Goal: Information Seeking & Learning: Learn about a topic

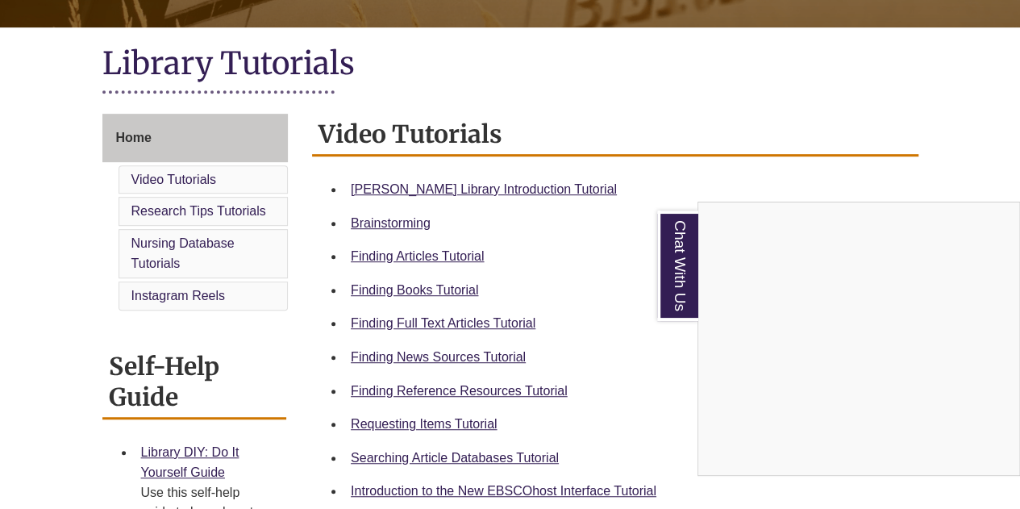
scroll to position [347, 0]
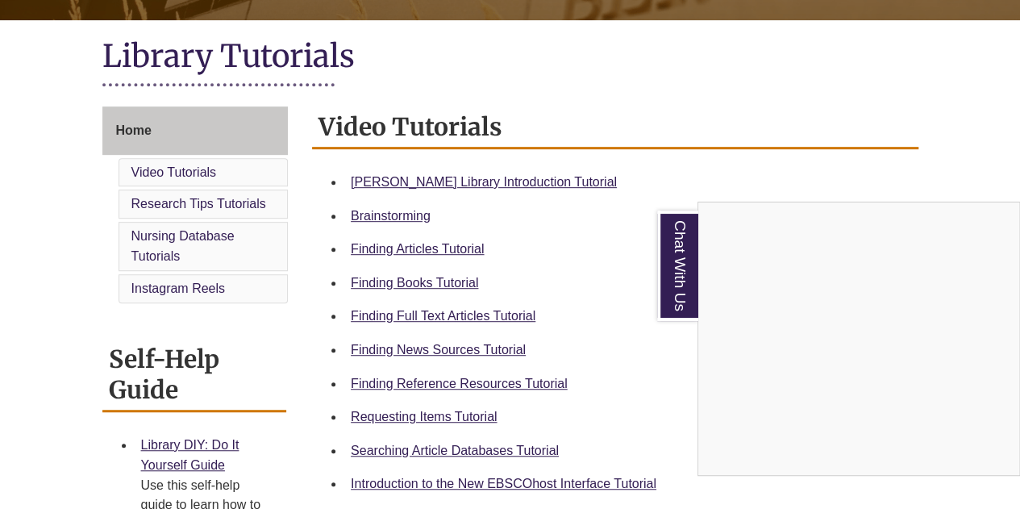
click at [400, 280] on div "Chat With Us" at bounding box center [510, 254] width 1020 height 509
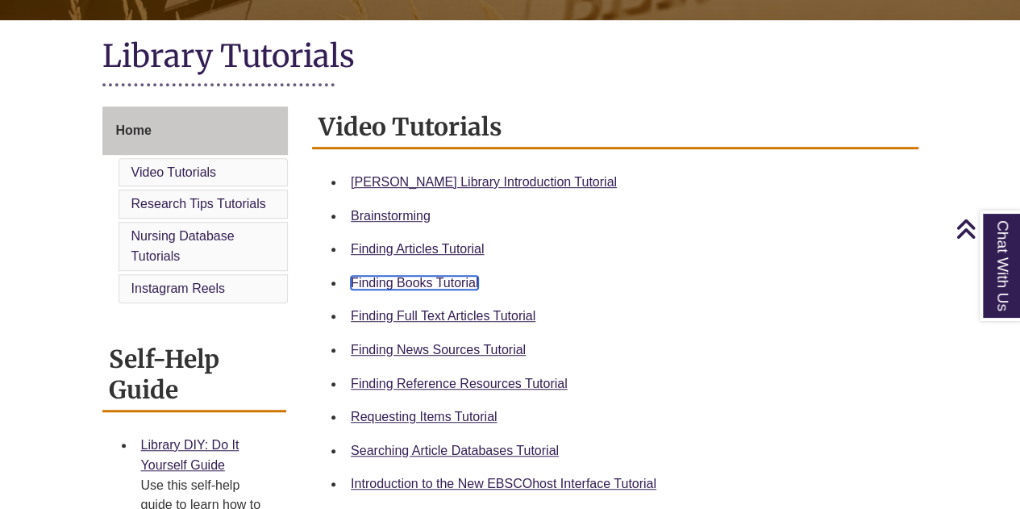
click at [419, 281] on link "Finding Books Tutorial" at bounding box center [414, 283] width 127 height 14
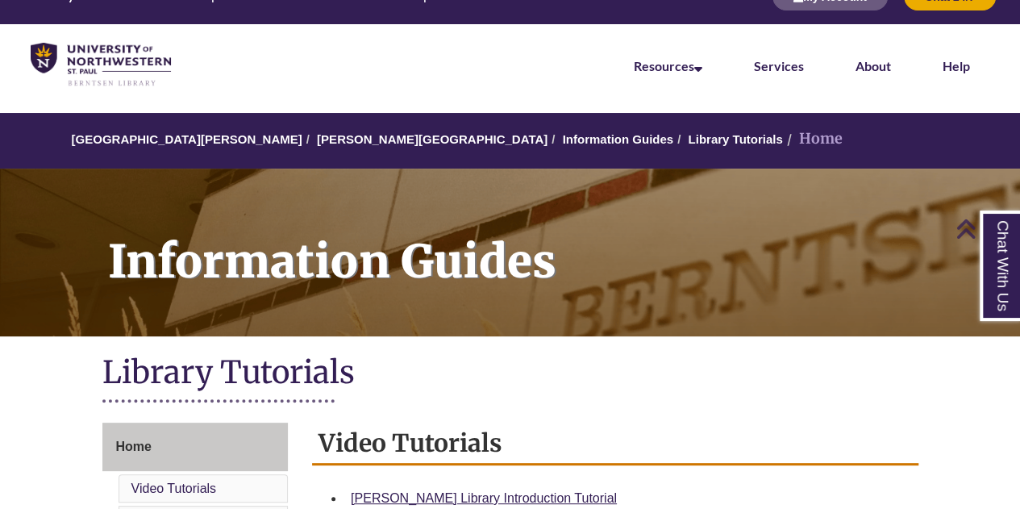
scroll to position [0, 0]
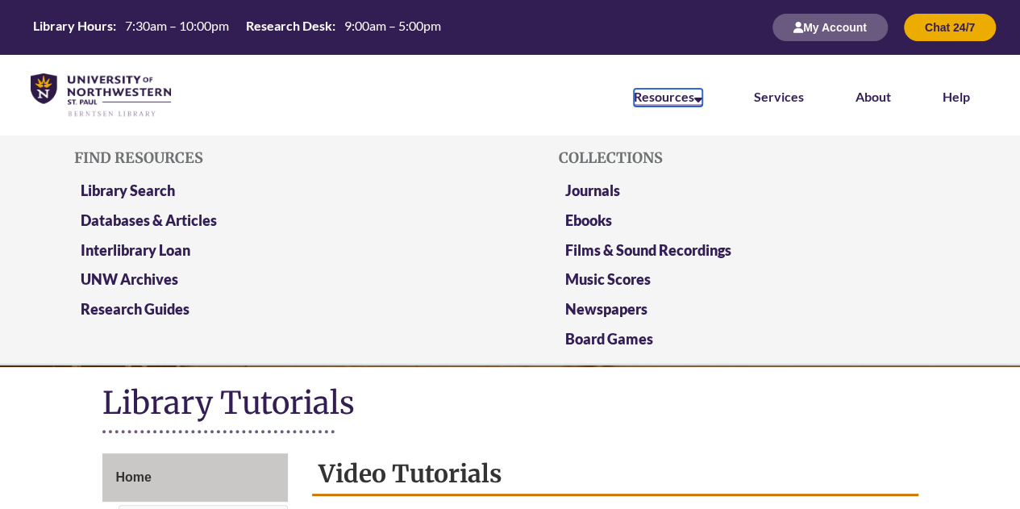
click at [668, 89] on link "Resources" at bounding box center [668, 98] width 69 height 18
click at [153, 181] on link "Library Search" at bounding box center [128, 191] width 94 height 20
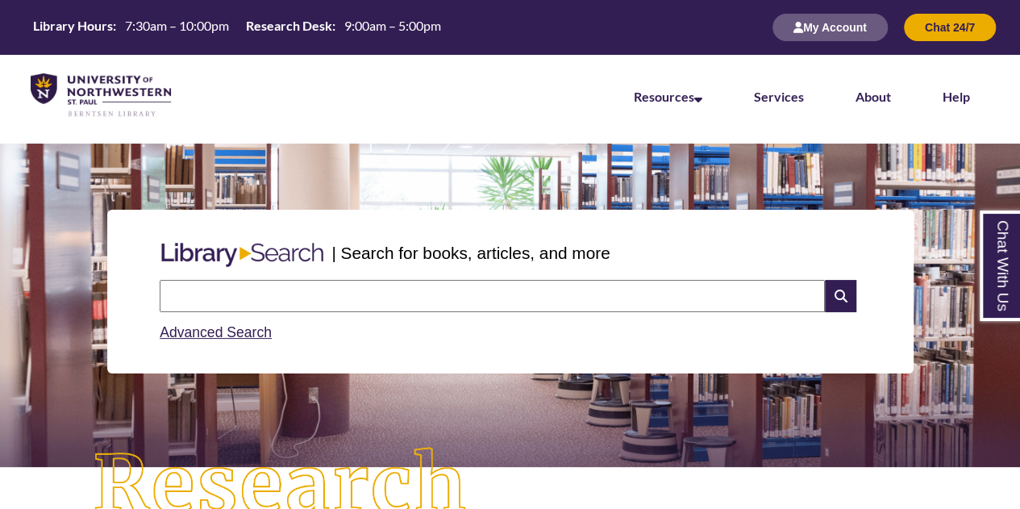
click at [327, 287] on input "text" at bounding box center [492, 296] width 665 height 32
type input "**********"
click at [843, 302] on icon at bounding box center [840, 296] width 31 height 32
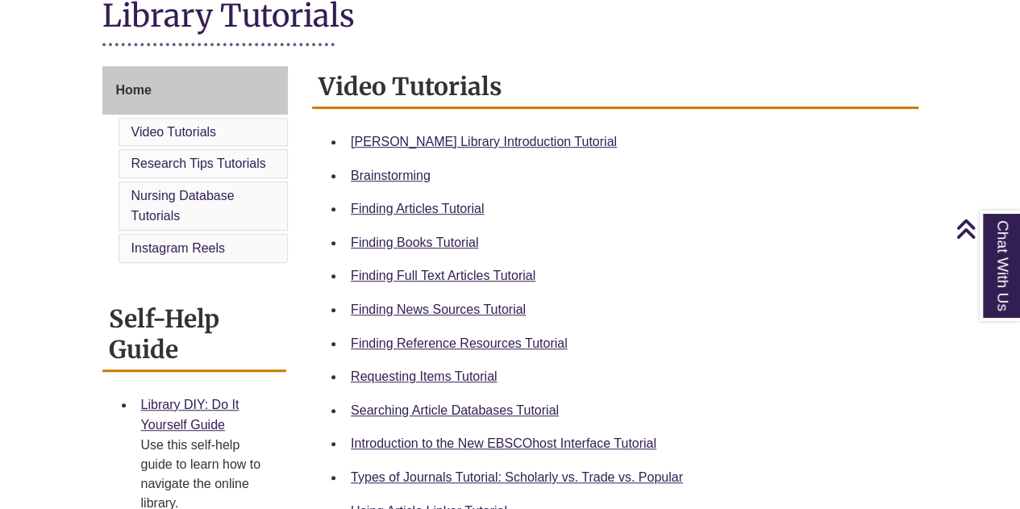
scroll to position [404, 0]
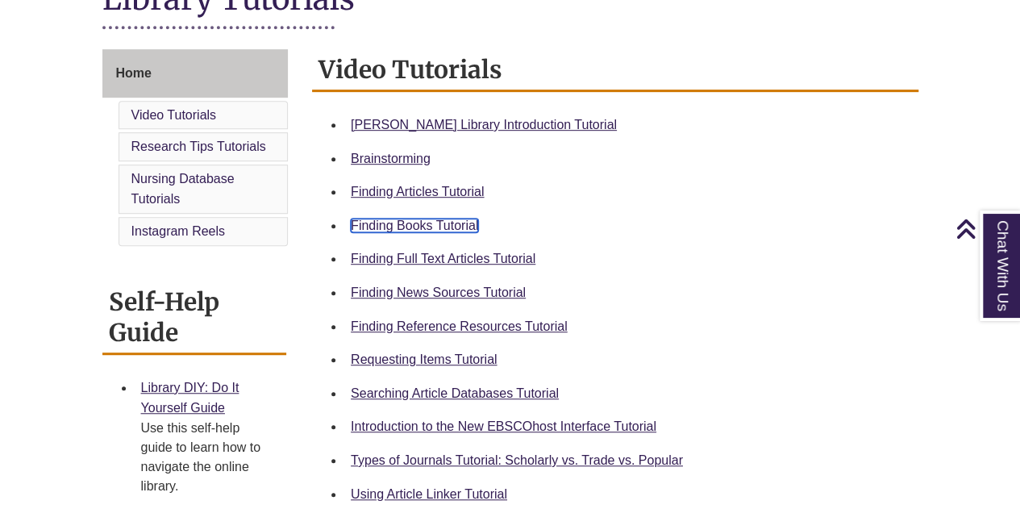
click at [431, 222] on link "Finding Books Tutorial" at bounding box center [414, 226] width 127 height 14
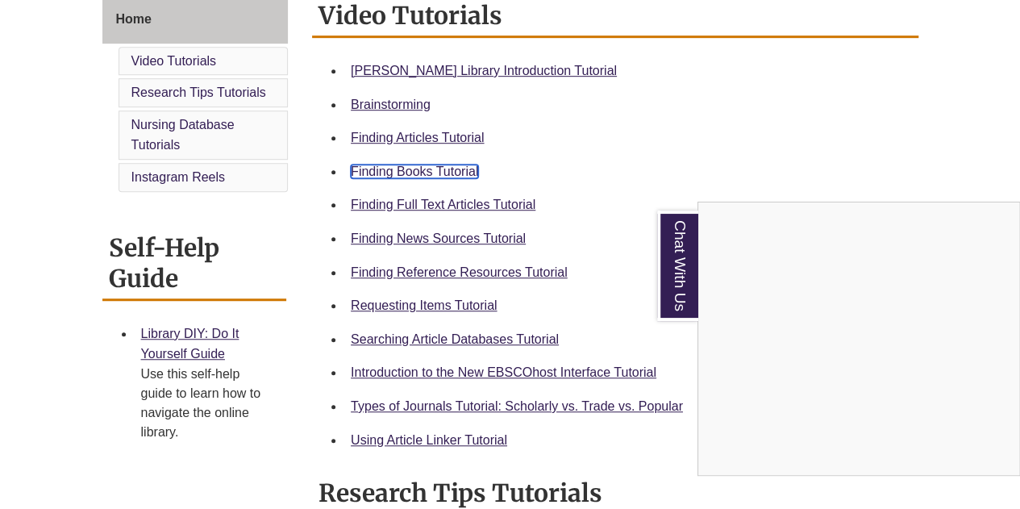
scroll to position [457, 0]
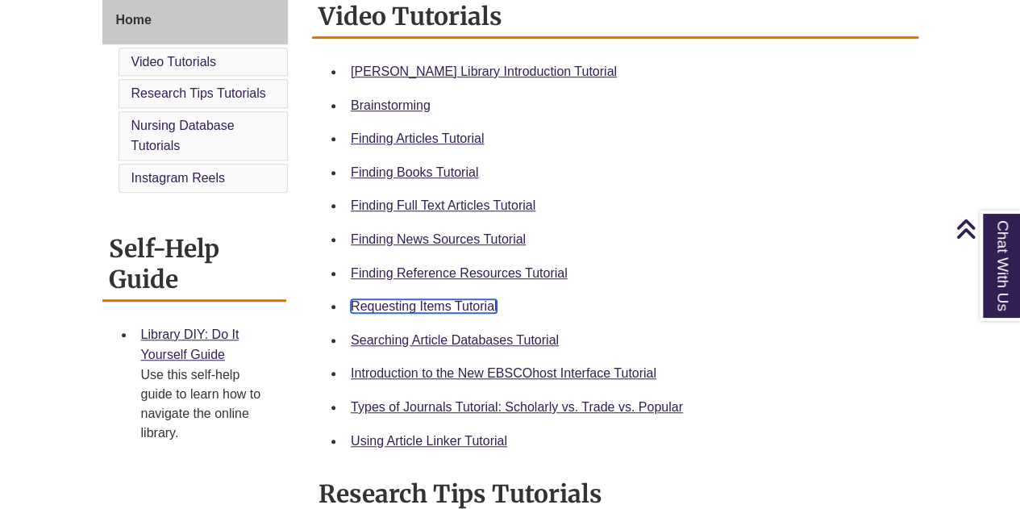
click at [455, 304] on link "Requesting Items Tutorial" at bounding box center [424, 306] width 146 height 14
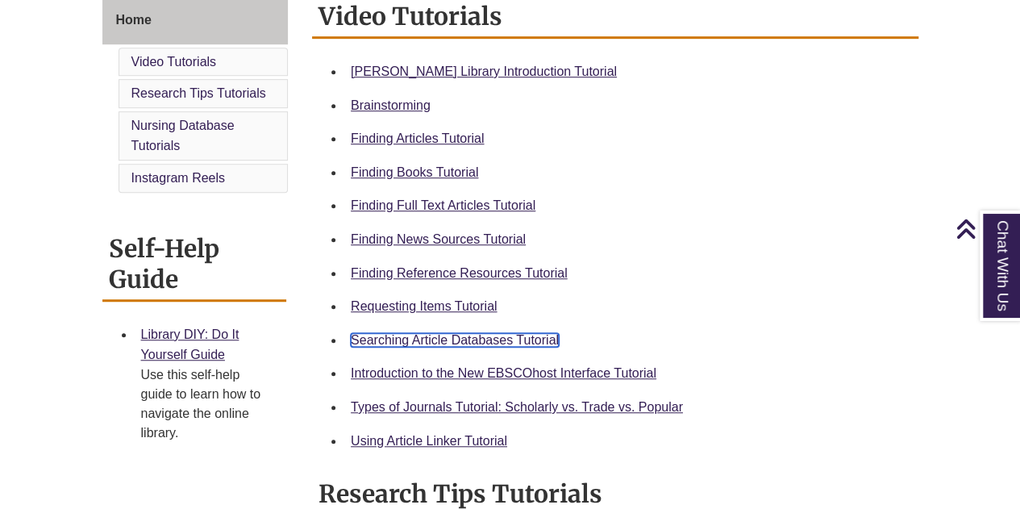
click at [468, 343] on link "Searching Article Databases Tutorial" at bounding box center [455, 340] width 208 height 14
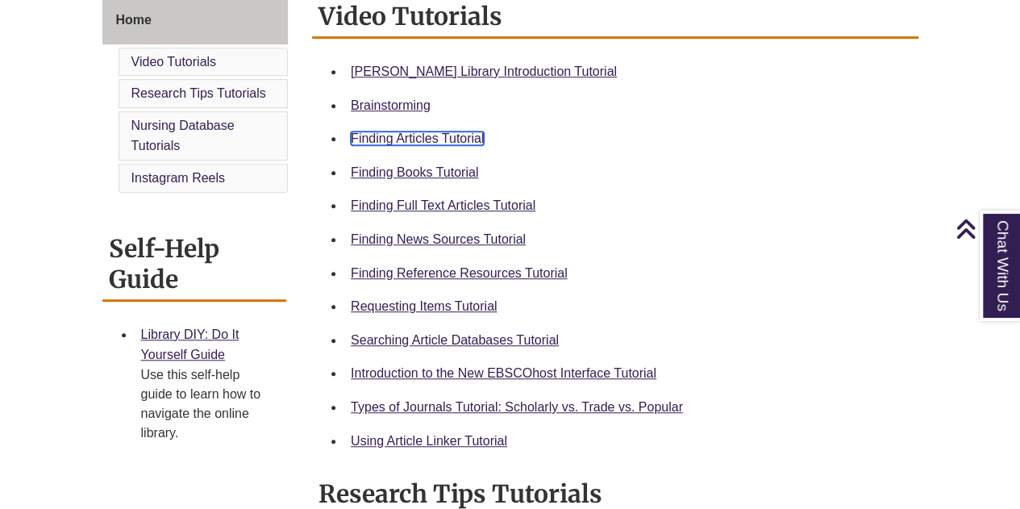
click at [438, 135] on link "Finding Articles Tutorial" at bounding box center [417, 138] width 133 height 14
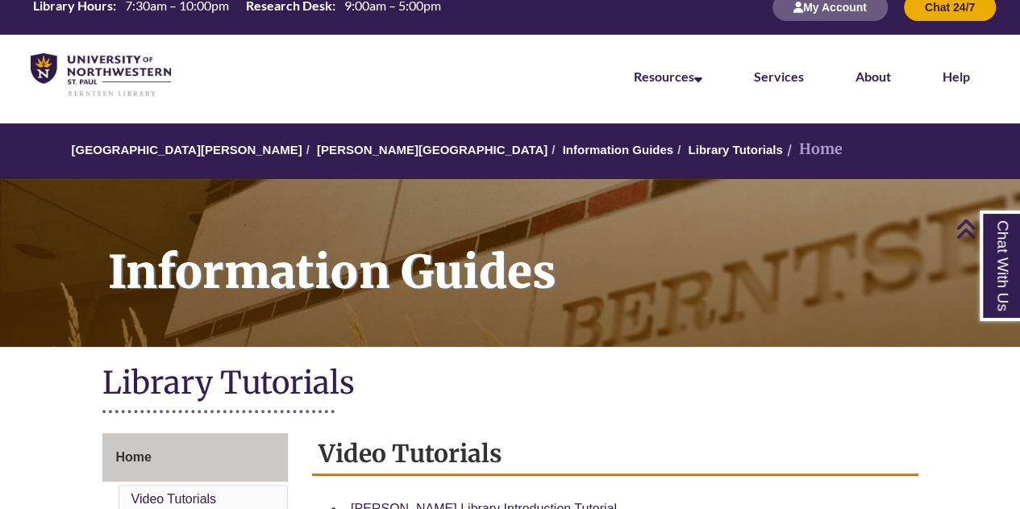
scroll to position [0, 0]
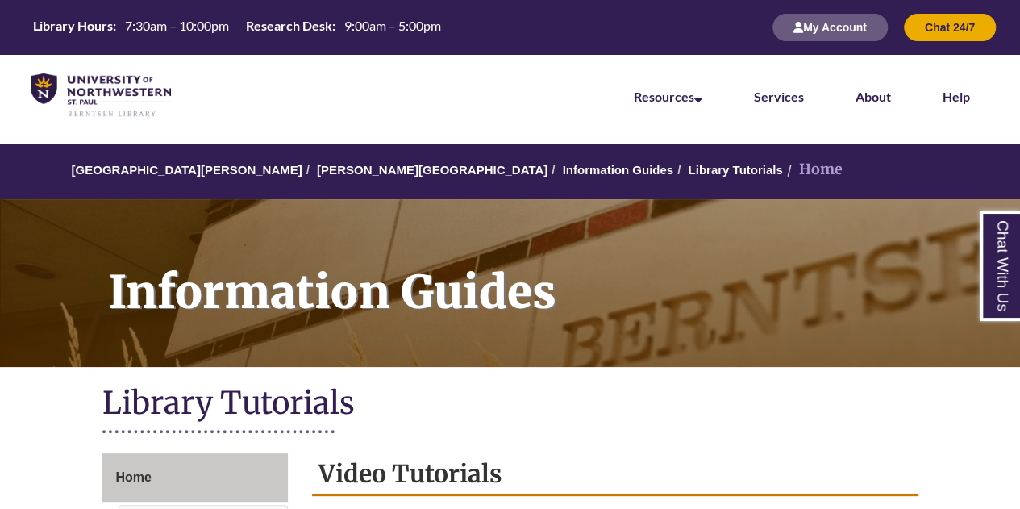
click at [316, 162] on li "[PERSON_NAME][GEOGRAPHIC_DATA]" at bounding box center [424, 169] width 245 height 19
click at [327, 169] on link "[PERSON_NAME][GEOGRAPHIC_DATA]" at bounding box center [432, 170] width 231 height 14
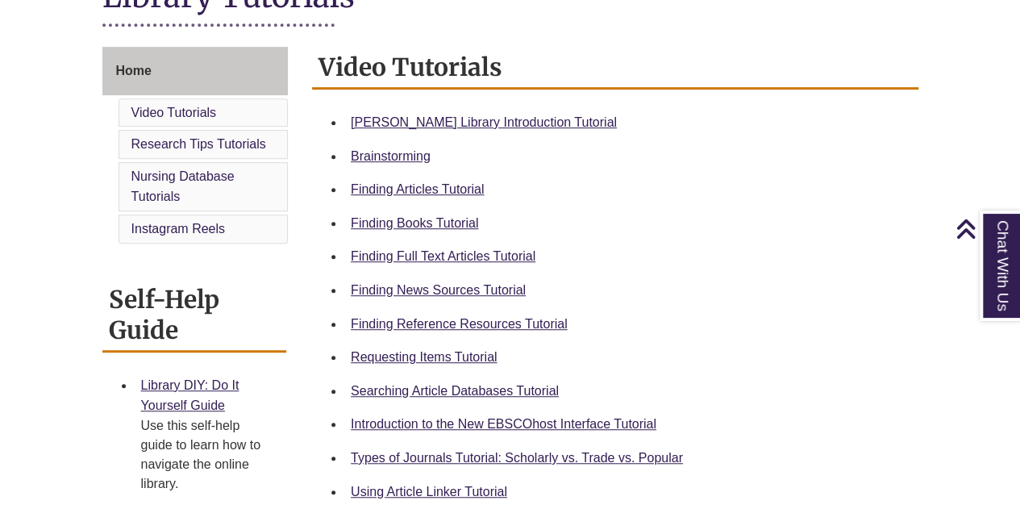
scroll to position [461, 0]
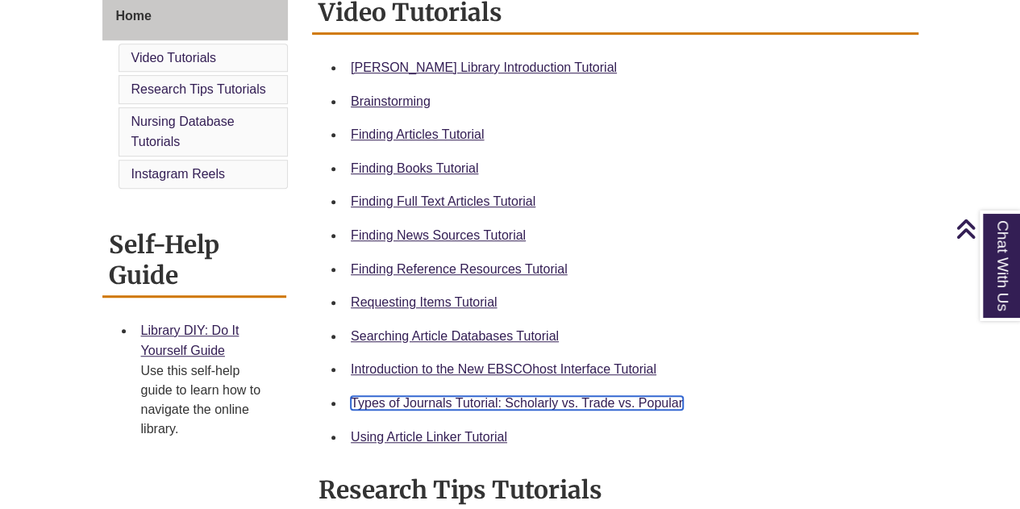
click at [513, 402] on link "Types of Journals Tutorial: Scholarly vs. Trade vs. Popular" at bounding box center [517, 403] width 332 height 14
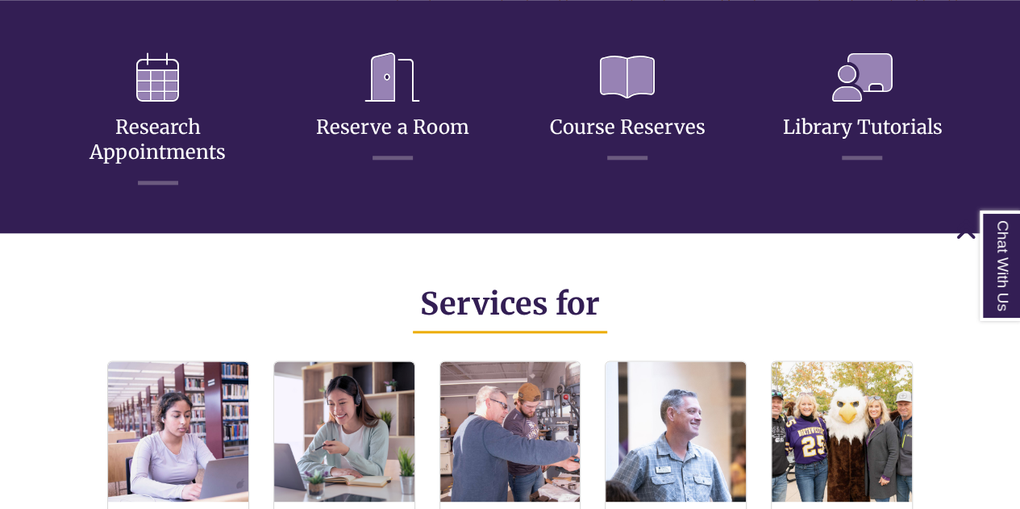
scroll to position [797, 0]
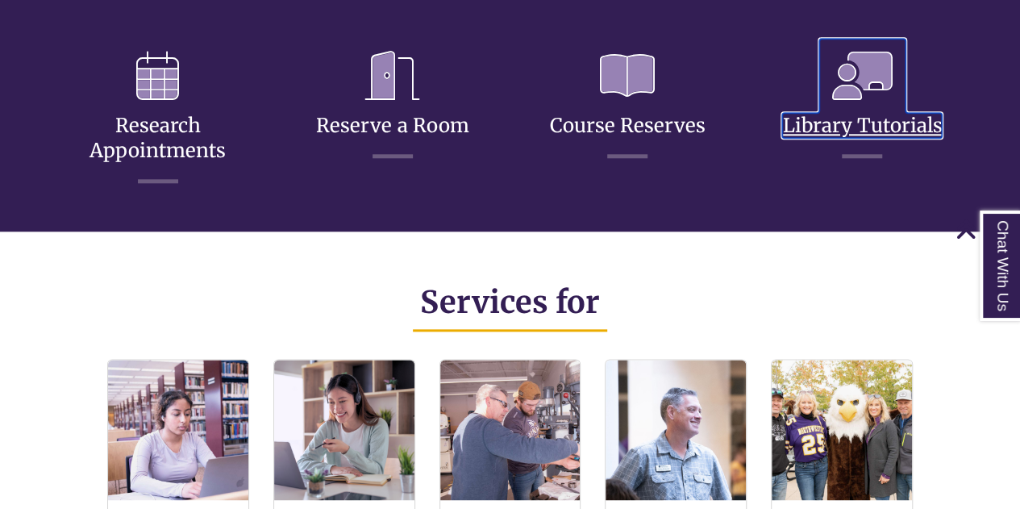
click at [876, 101] on icon at bounding box center [862, 76] width 86 height 74
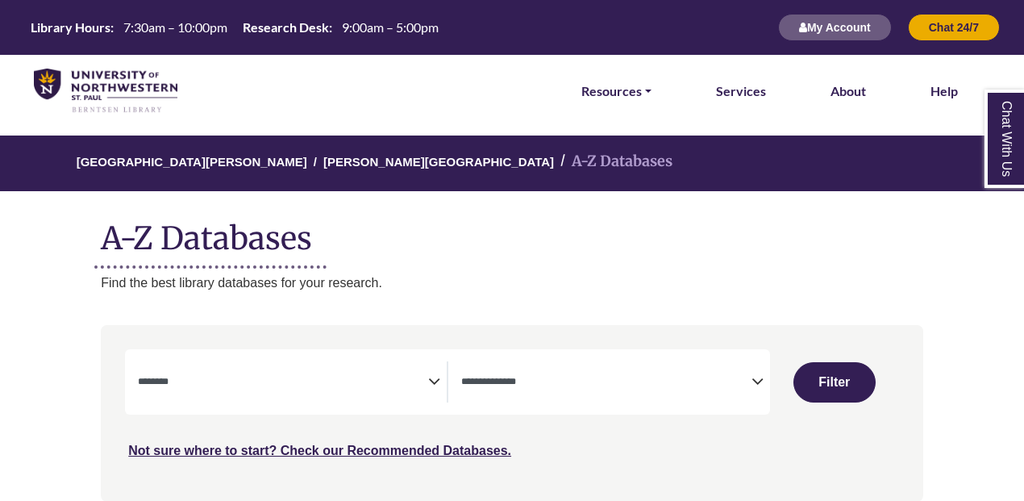
select select "Database Subject Filter"
select select "Database Types Filter"
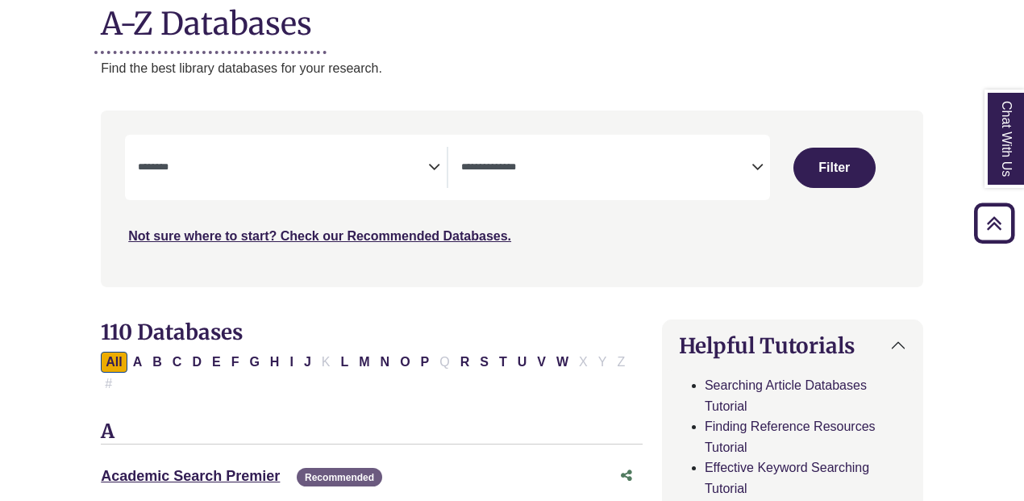
scroll to position [211, 0]
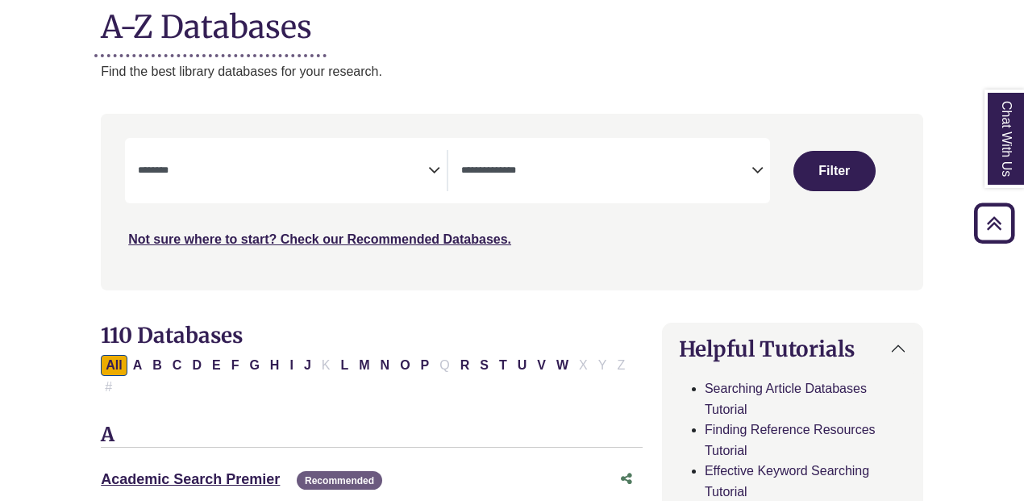
click at [335, 167] on textarea "Search" at bounding box center [283, 171] width 290 height 13
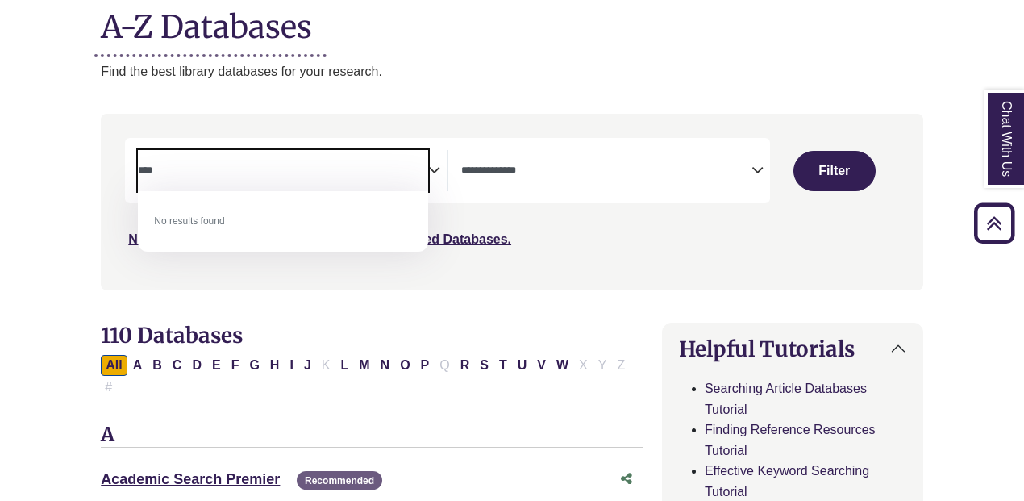
type textarea "****"
drag, startPoint x: 310, startPoint y: 164, endPoint x: 113, endPoint y: 179, distance: 197.3
click at [113, 179] on div "Search filters" at bounding box center [511, 201] width 803 height 163
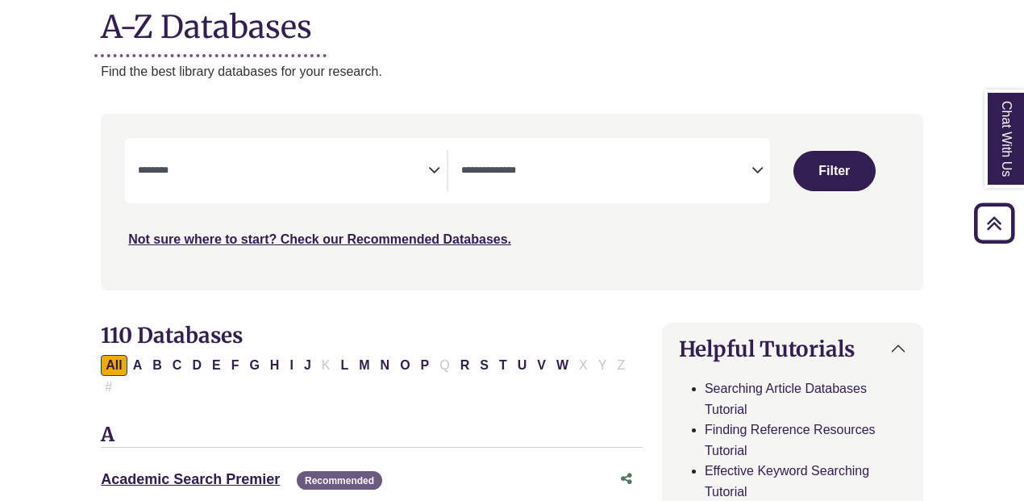
click at [302, 312] on div "**********" at bounding box center [512, 214] width 842 height 200
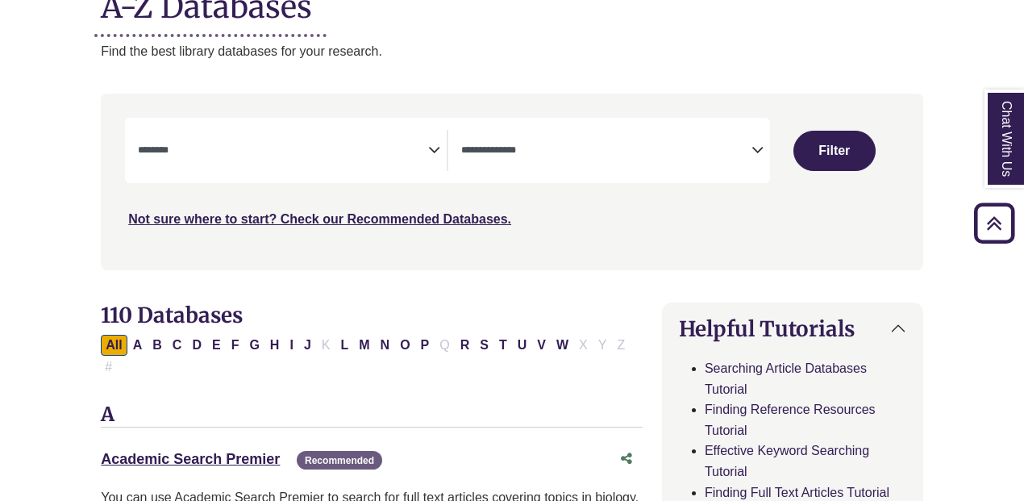
scroll to position [215, 0]
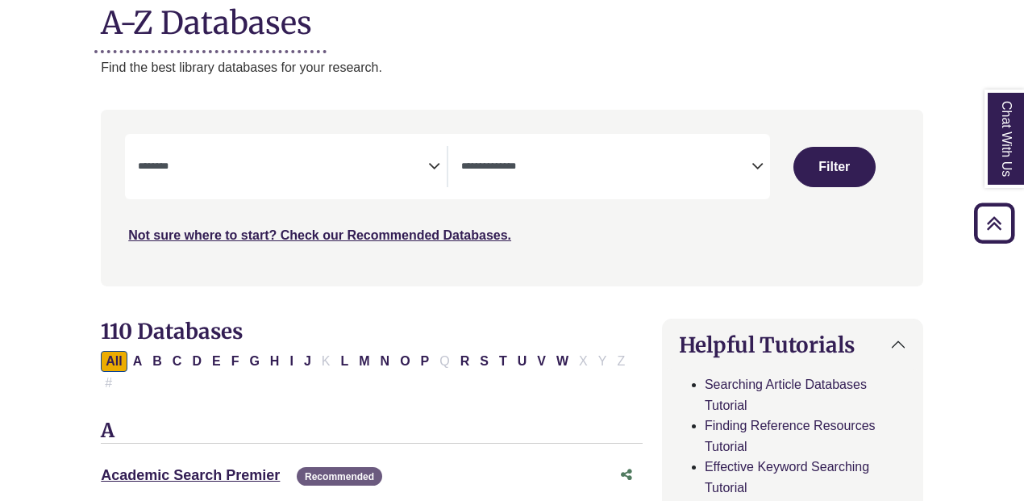
click at [289, 178] on span "Search filters" at bounding box center [283, 166] width 290 height 41
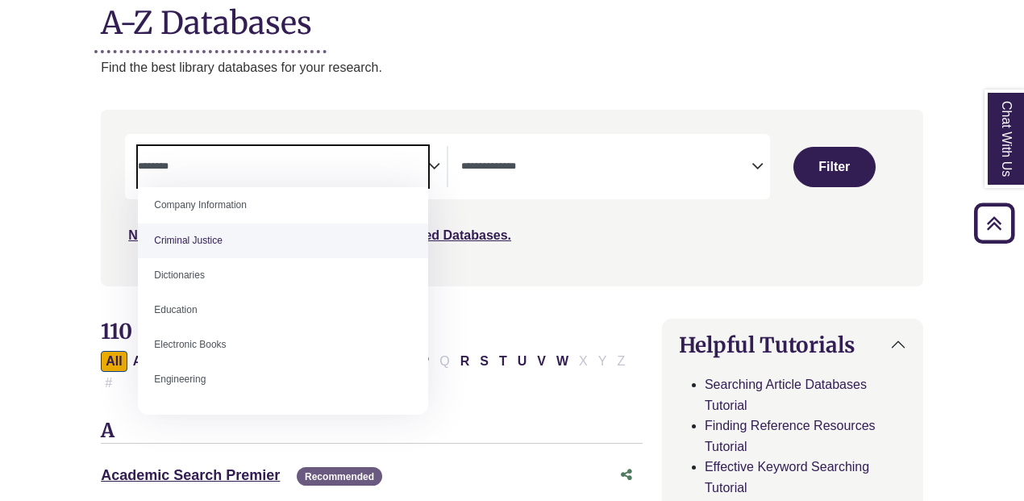
scroll to position [370, 0]
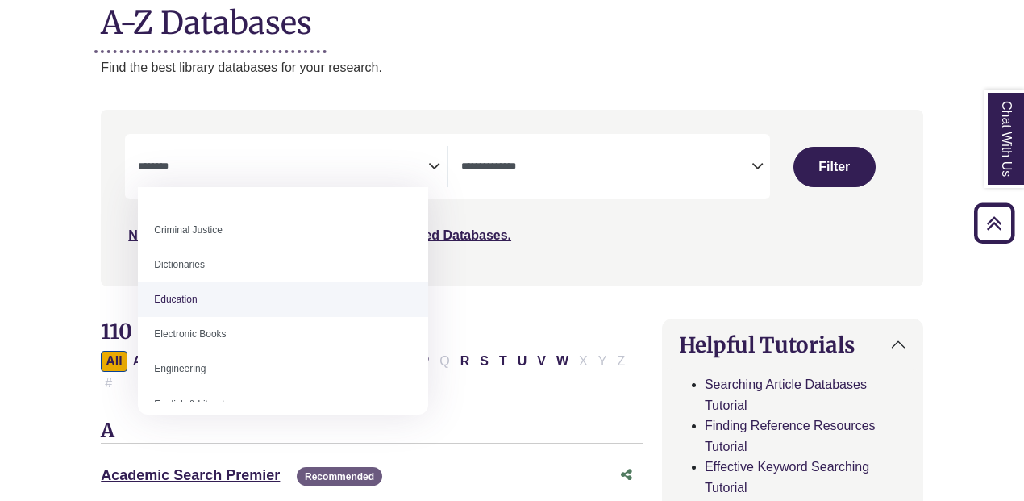
select select "*****"
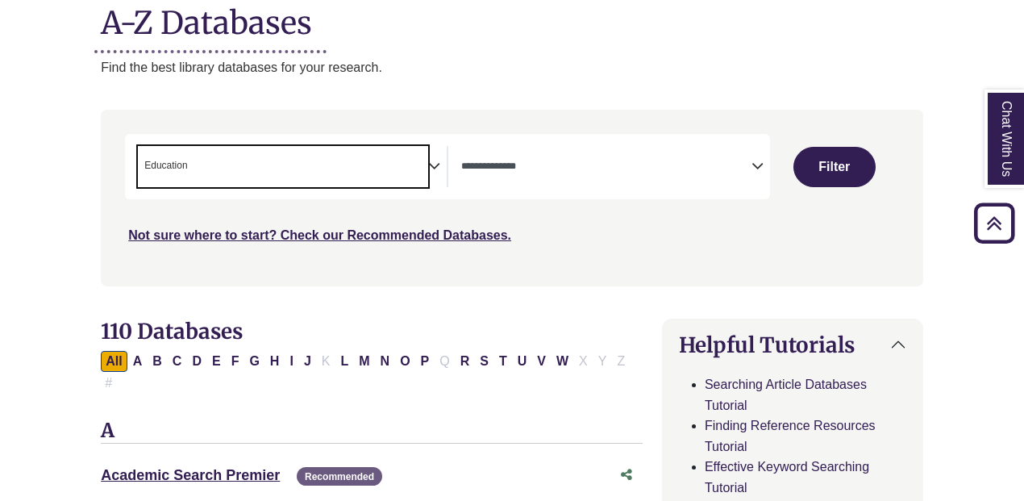
scroll to position [206, 0]
click at [377, 160] on span "× Education" at bounding box center [283, 166] width 290 height 41
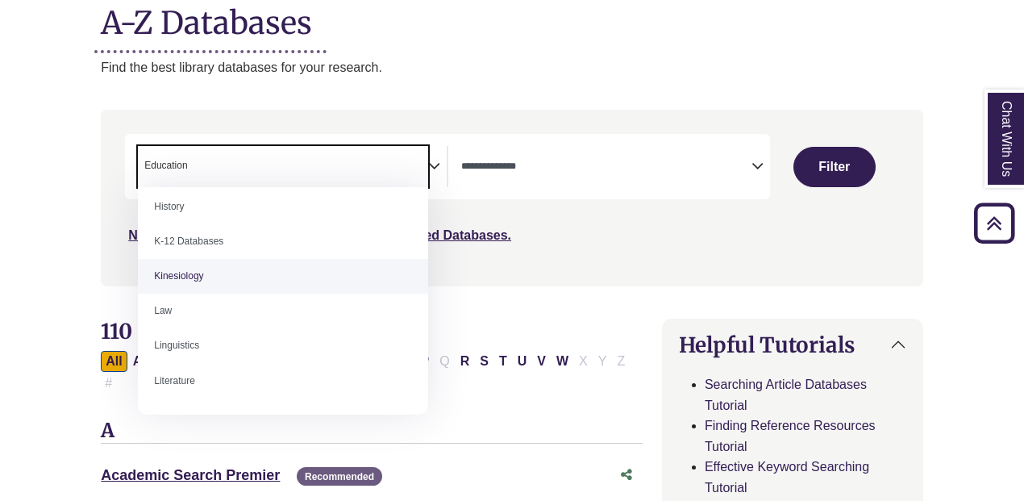
scroll to position [776, 0]
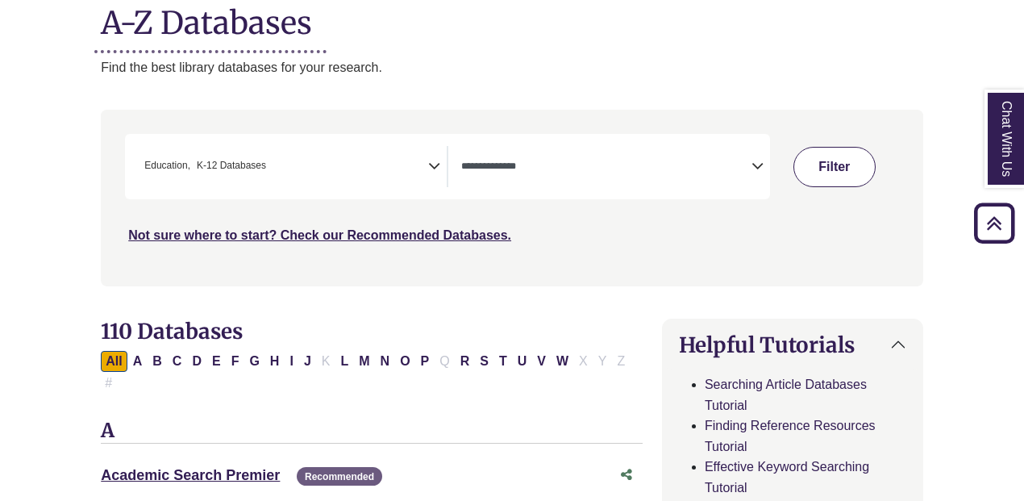
click at [826, 165] on button "Filter" at bounding box center [834, 167] width 82 height 40
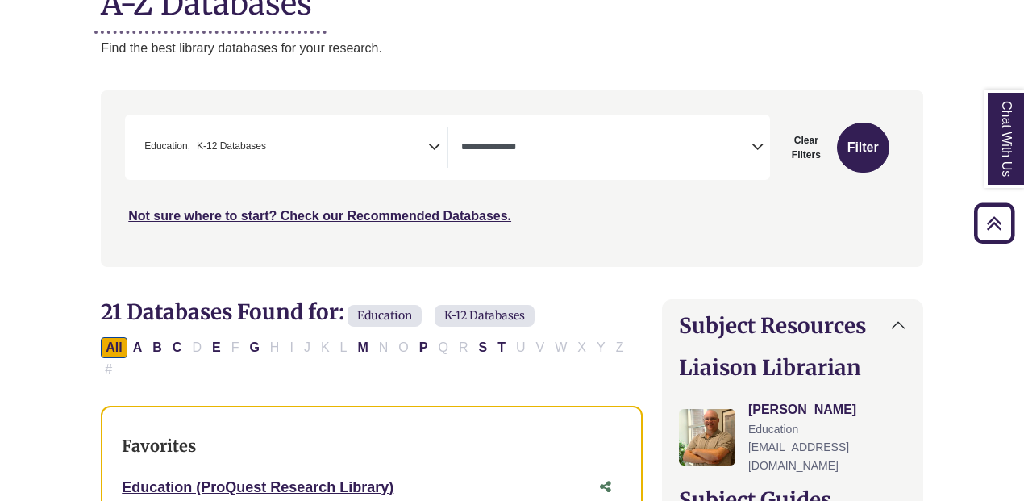
scroll to position [233, 0]
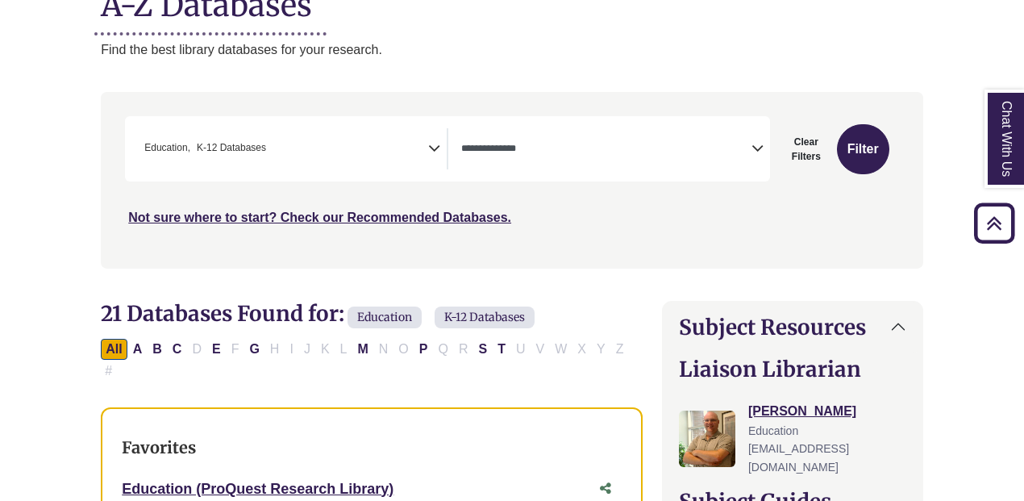
click at [431, 150] on icon "Search filters" at bounding box center [434, 146] width 12 height 24
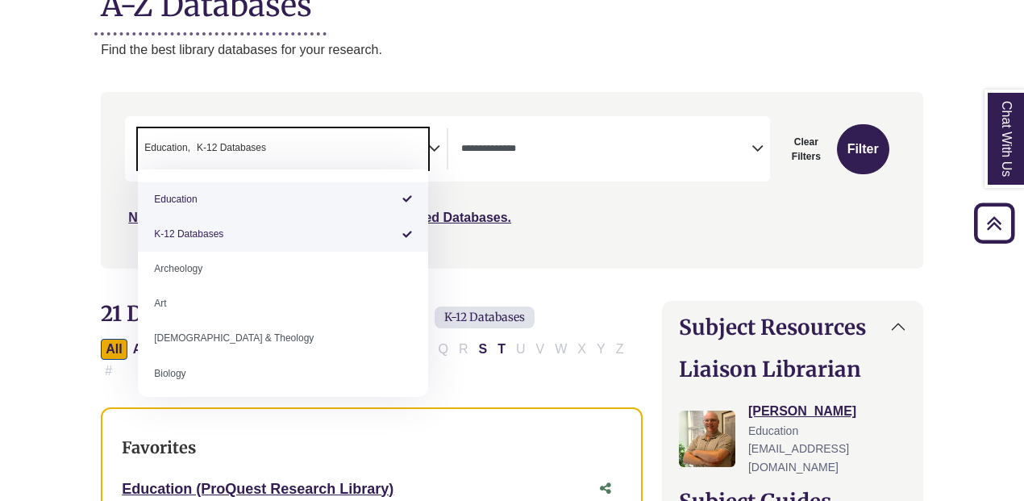
drag, startPoint x: 316, startPoint y: 151, endPoint x: 268, endPoint y: 150, distance: 48.4
click at [268, 150] on span "× Education × K-12 Databases" at bounding box center [283, 148] width 290 height 41
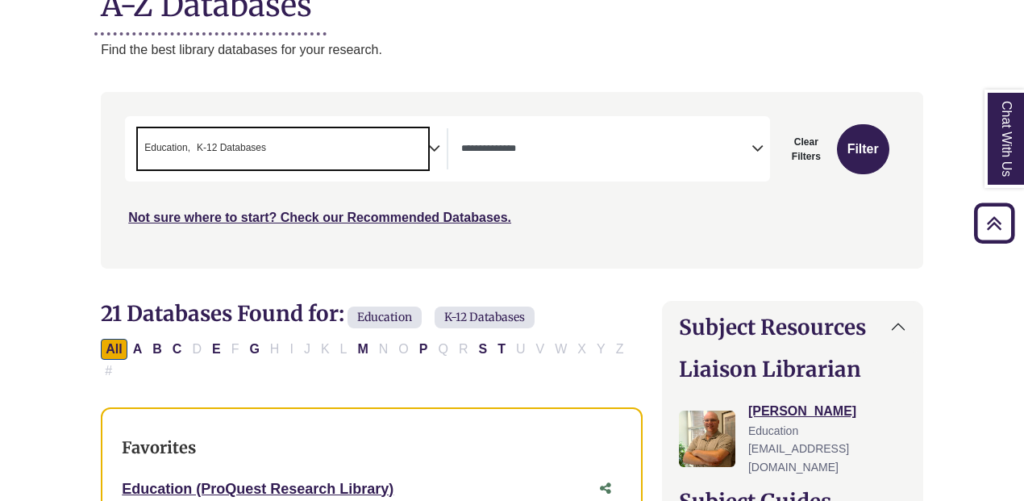
click at [244, 140] on span "K-12 Databases" at bounding box center [231, 147] width 69 height 15
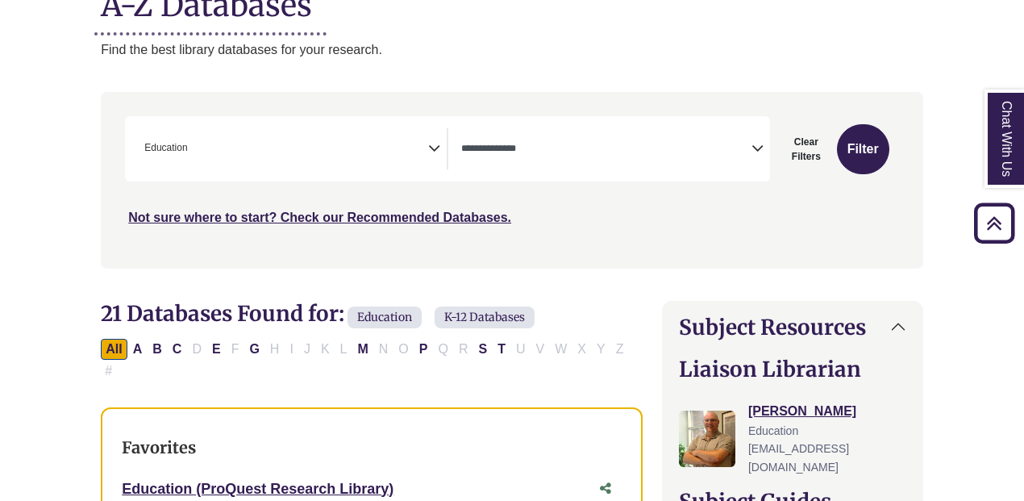
click at [438, 141] on icon "Search filters" at bounding box center [434, 146] width 12 height 24
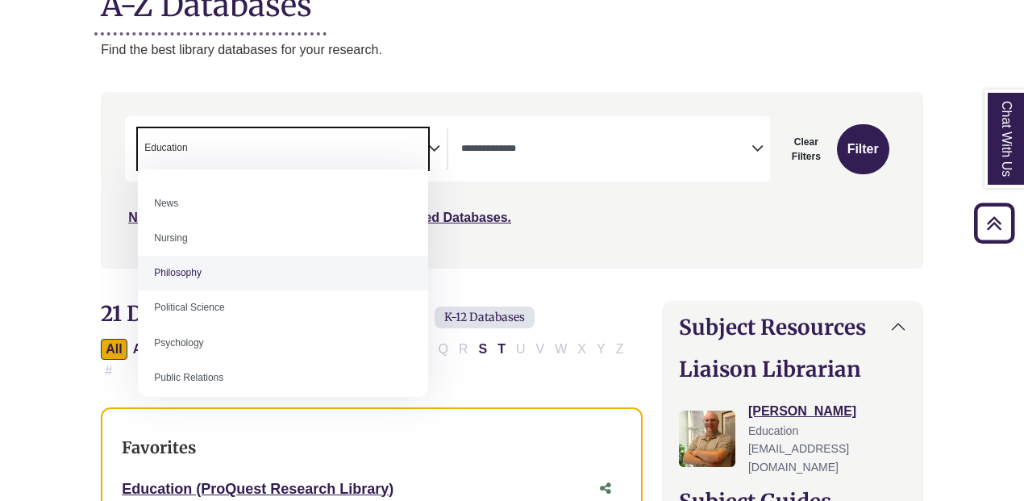
scroll to position [1146, 0]
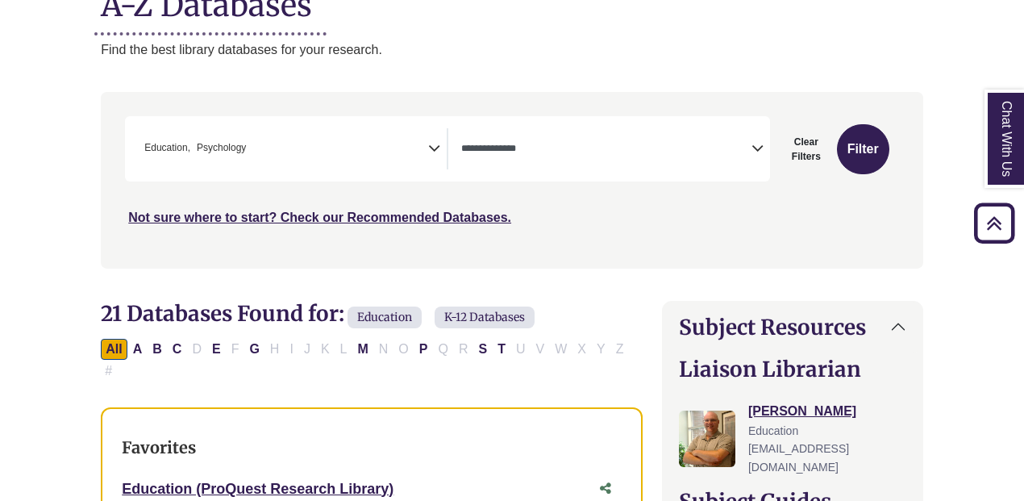
click at [343, 251] on div "Search filters" at bounding box center [511, 179] width 803 height 163
click at [855, 144] on button "Filter" at bounding box center [863, 149] width 52 height 50
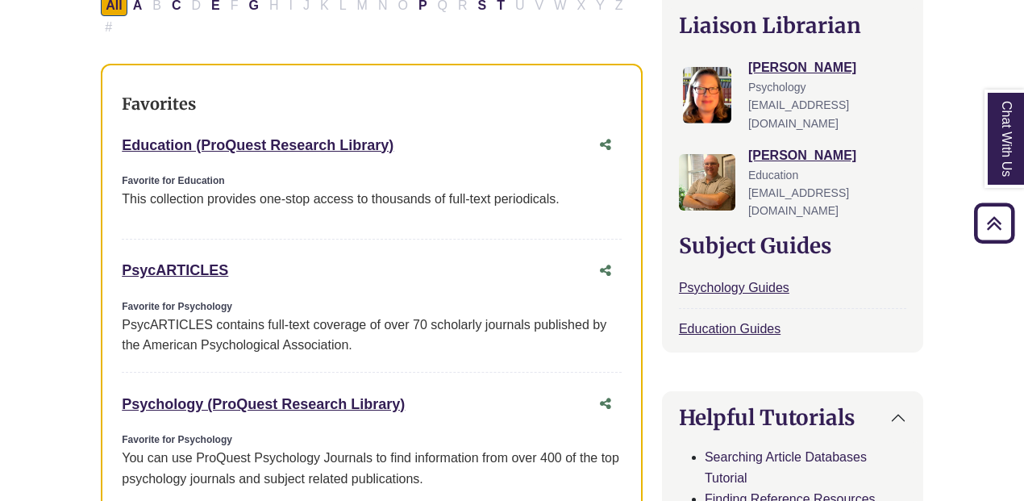
scroll to position [481, 0]
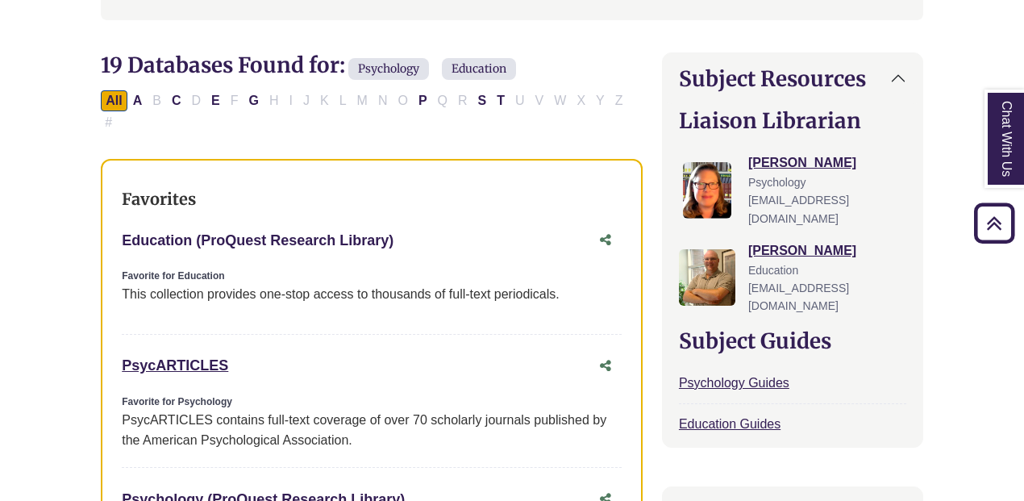
drag, startPoint x: 117, startPoint y: 212, endPoint x: 393, endPoint y: 222, distance: 275.9
click at [393, 222] on div "Favorites Education (ProQuest Research Library) This link opens in a new window…" at bounding box center [372, 478] width 542 height 639
copy link "Education (ProQuest Research Library)"
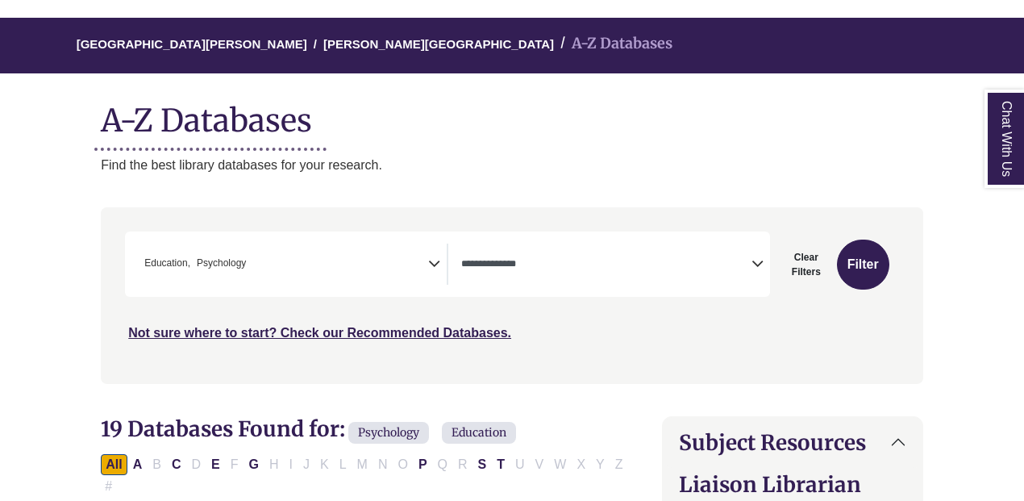
scroll to position [136, 0]
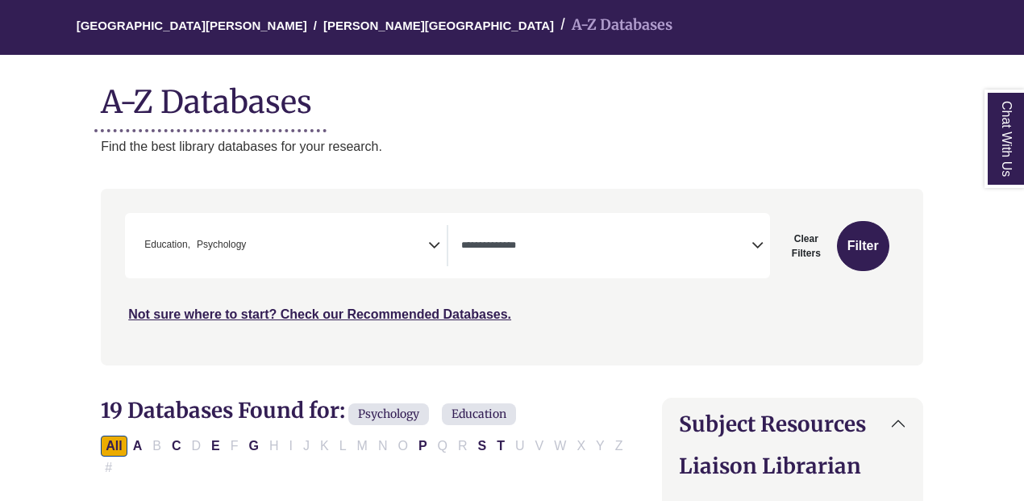
click at [513, 264] on span "Search filters" at bounding box center [606, 245] width 290 height 41
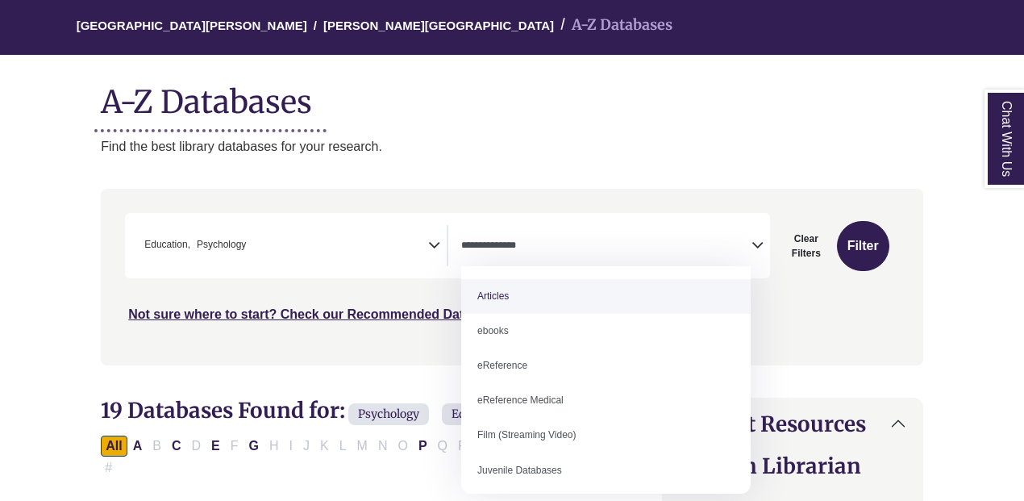
select select "*****"
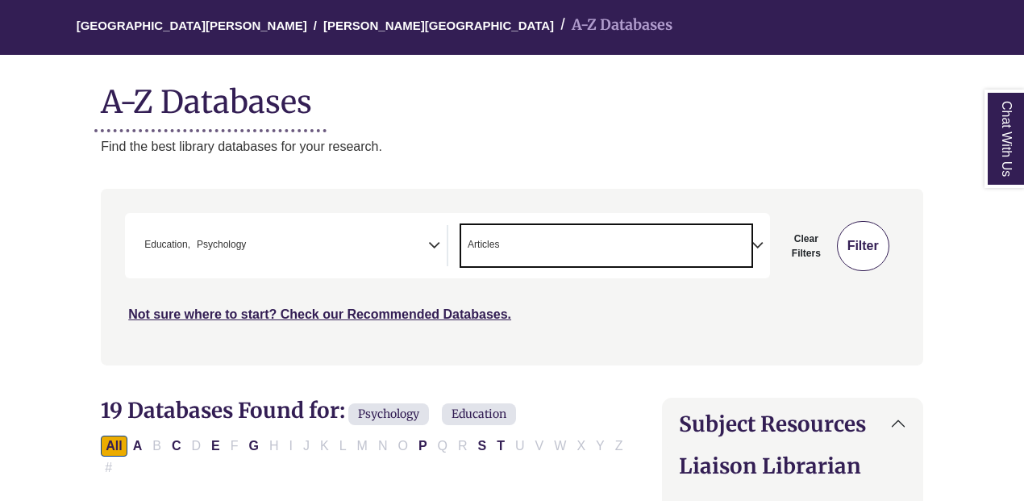
click at [860, 241] on button "Filter" at bounding box center [863, 246] width 52 height 50
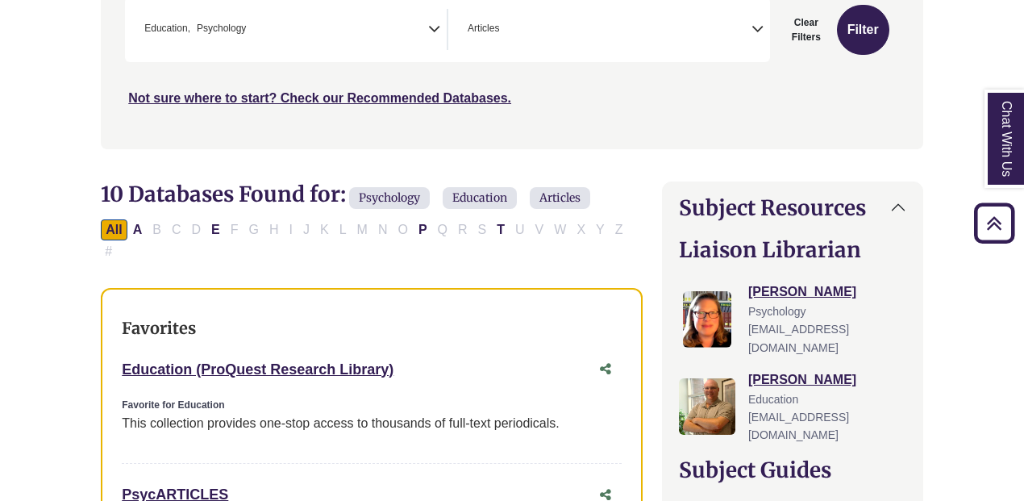
scroll to position [396, 0]
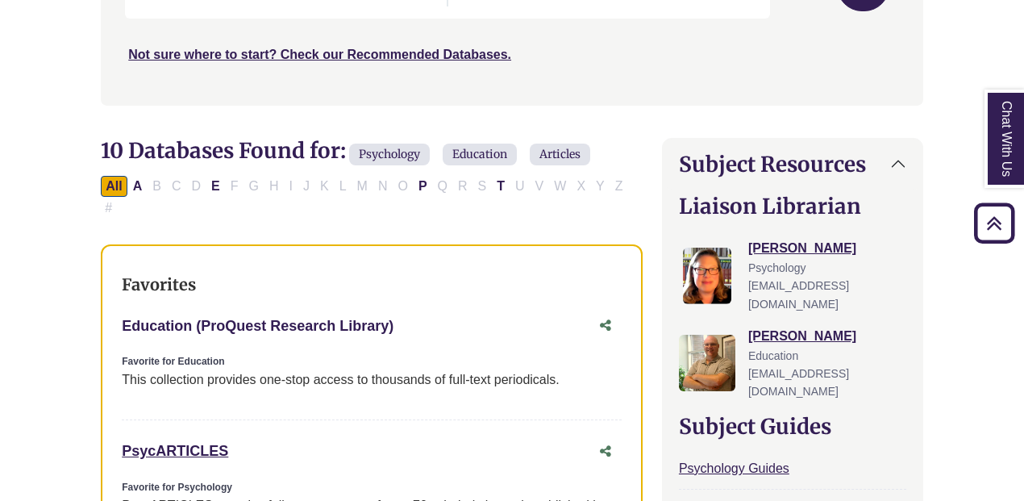
click at [336, 318] on link "Education (ProQuest Research Library) This link opens in a new window" at bounding box center [258, 326] width 272 height 16
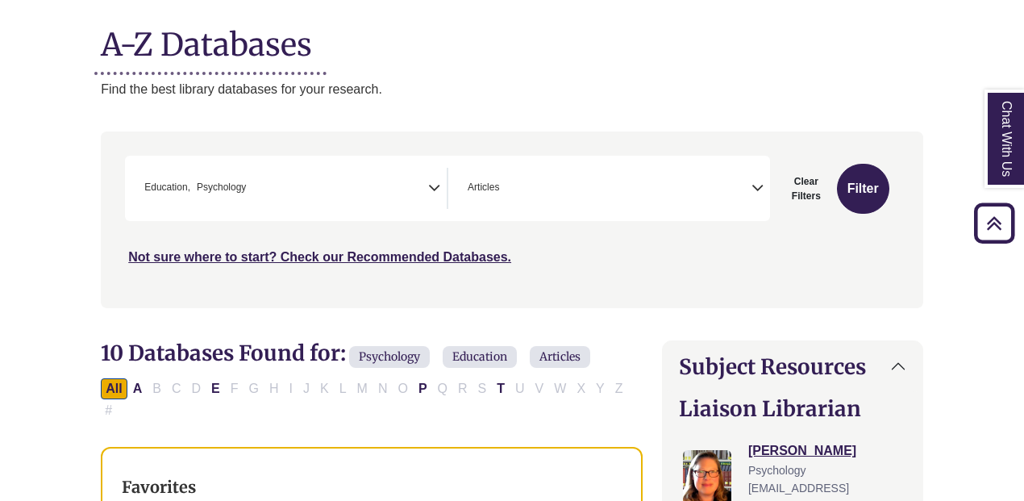
scroll to position [193, 0]
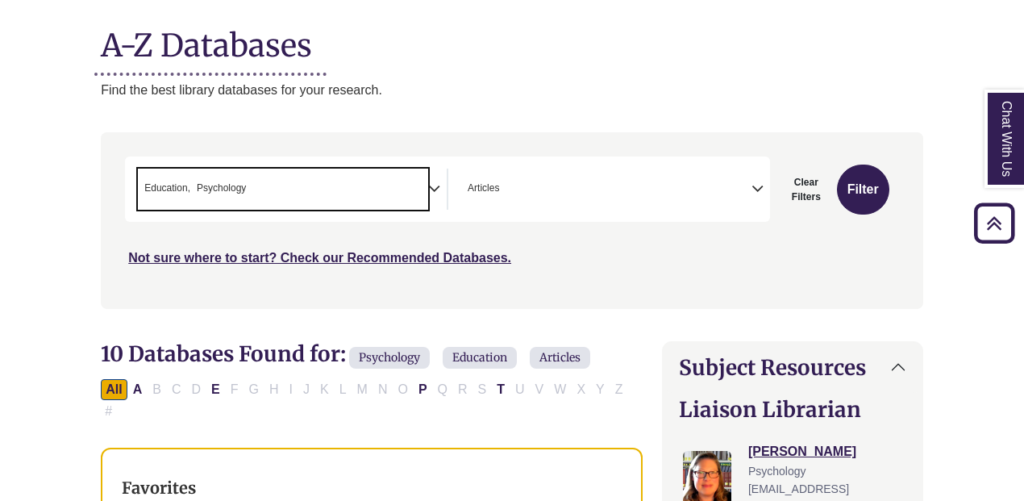
click at [258, 183] on span "× Education × Psychology" at bounding box center [283, 189] width 290 height 41
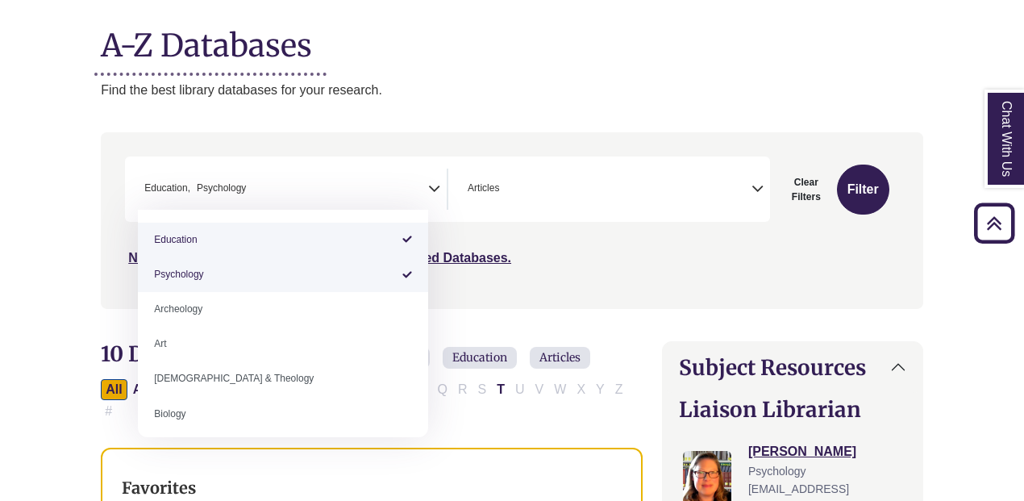
select select "*****"
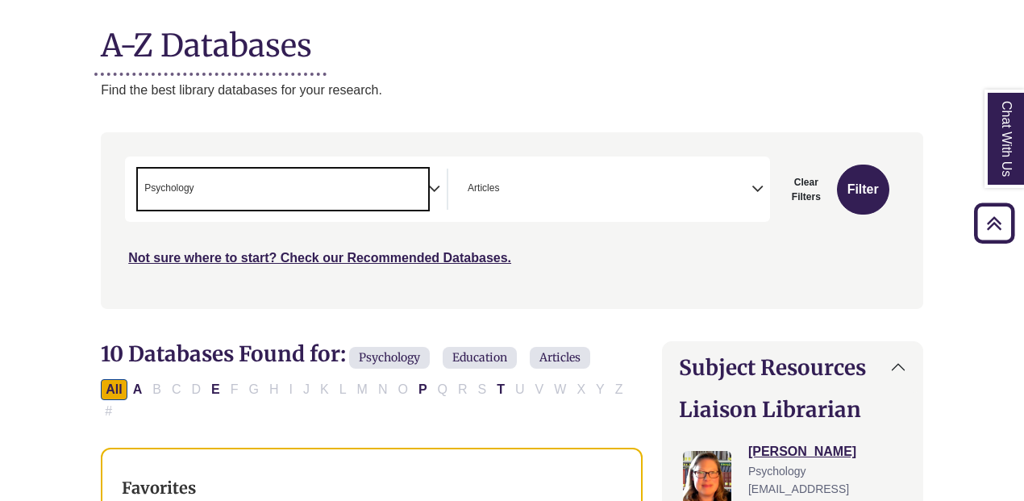
click at [377, 182] on span "× Psychology" at bounding box center [283, 189] width 290 height 41
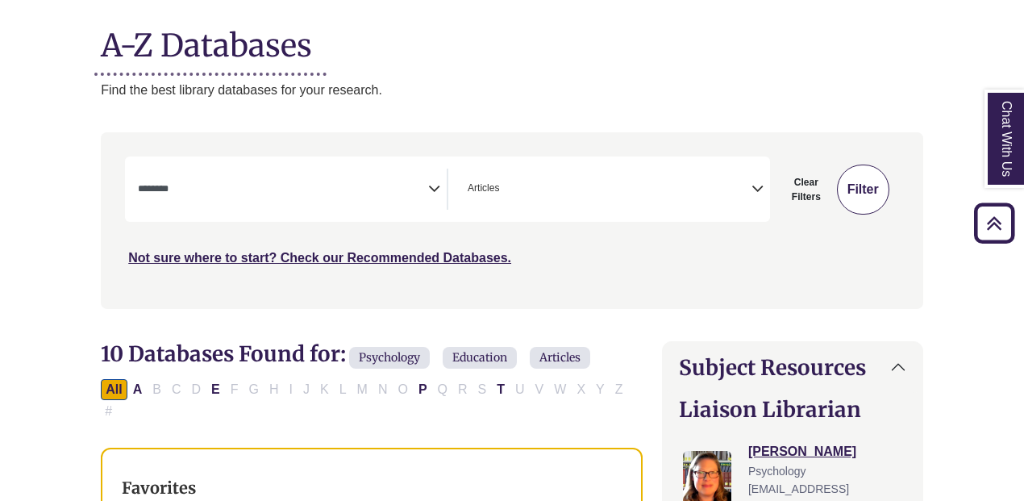
click at [884, 185] on button "Filter" at bounding box center [863, 189] width 52 height 50
select select "Database Subject Filter"
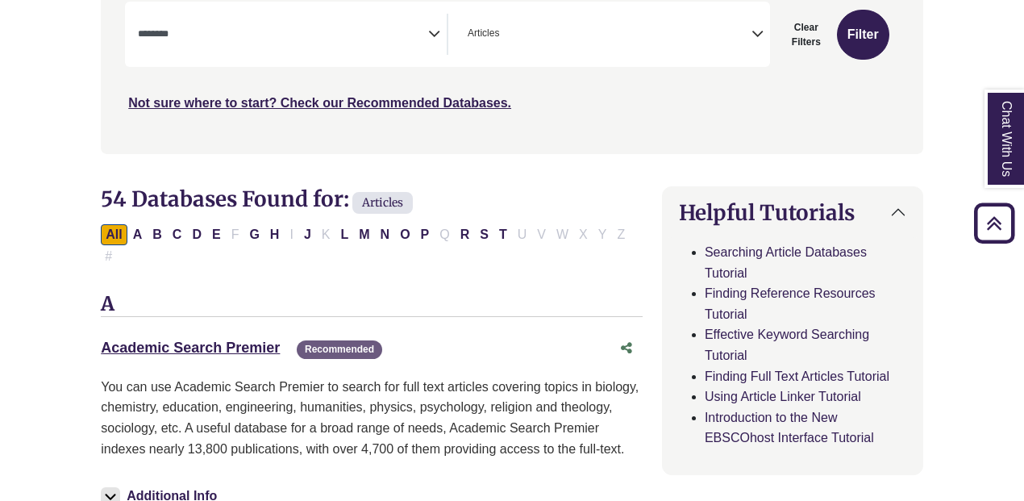
scroll to position [365, 0]
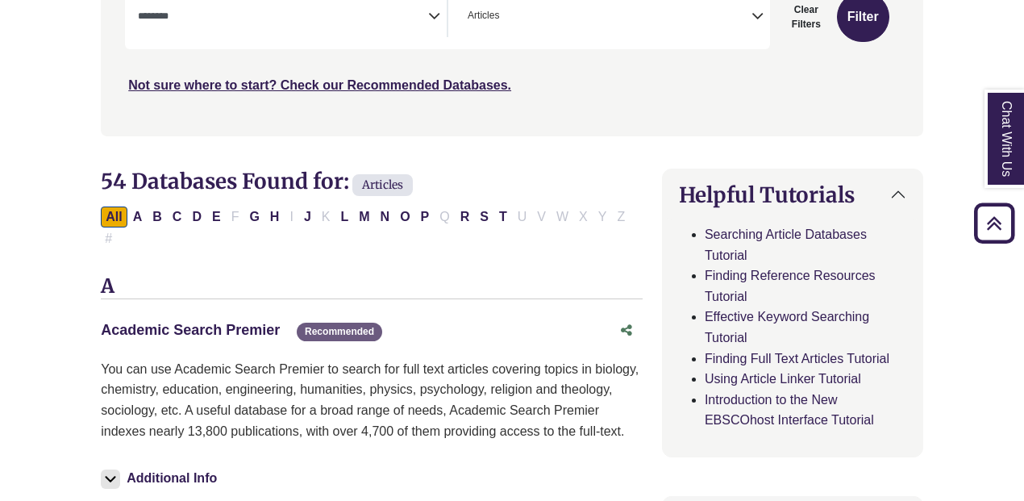
click at [192, 322] on link "Academic Search Premier This link opens in a new window" at bounding box center [190, 330] width 179 height 16
click at [624, 29] on span "× Articles" at bounding box center [606, 16] width 290 height 41
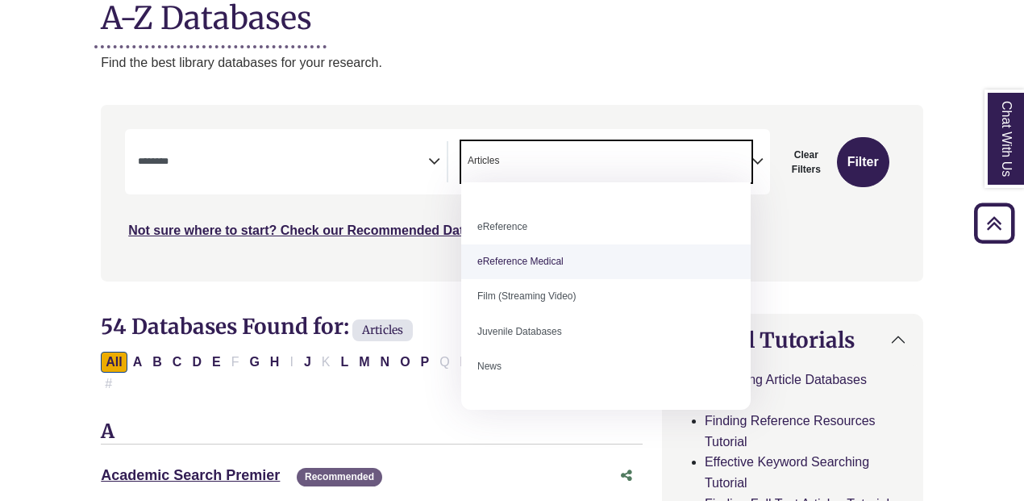
scroll to position [0, 0]
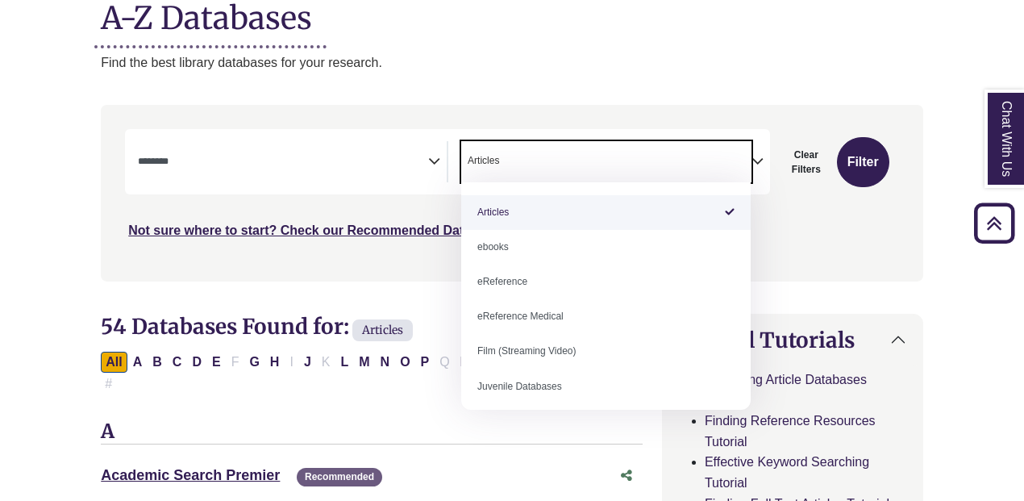
click at [597, 157] on span "× Articles" at bounding box center [606, 161] width 290 height 41
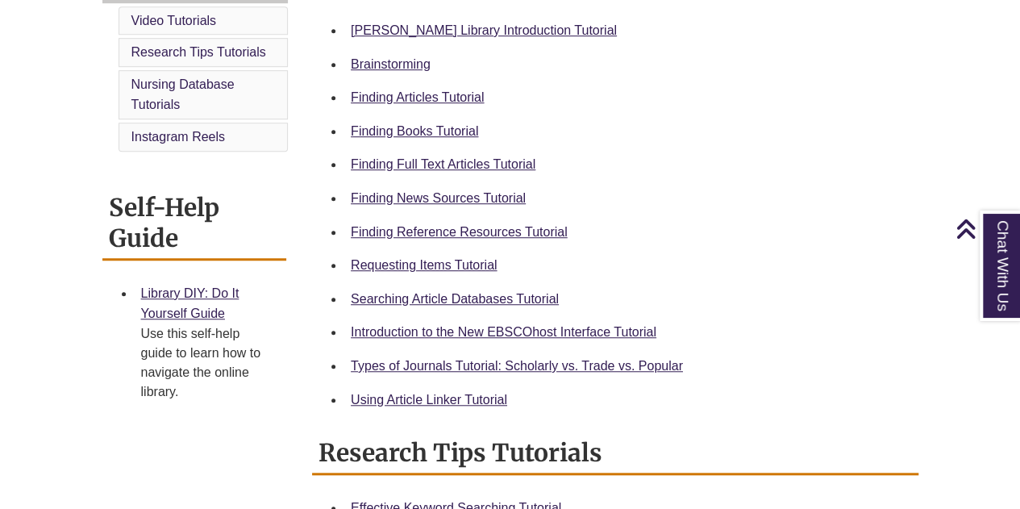
scroll to position [499, 0]
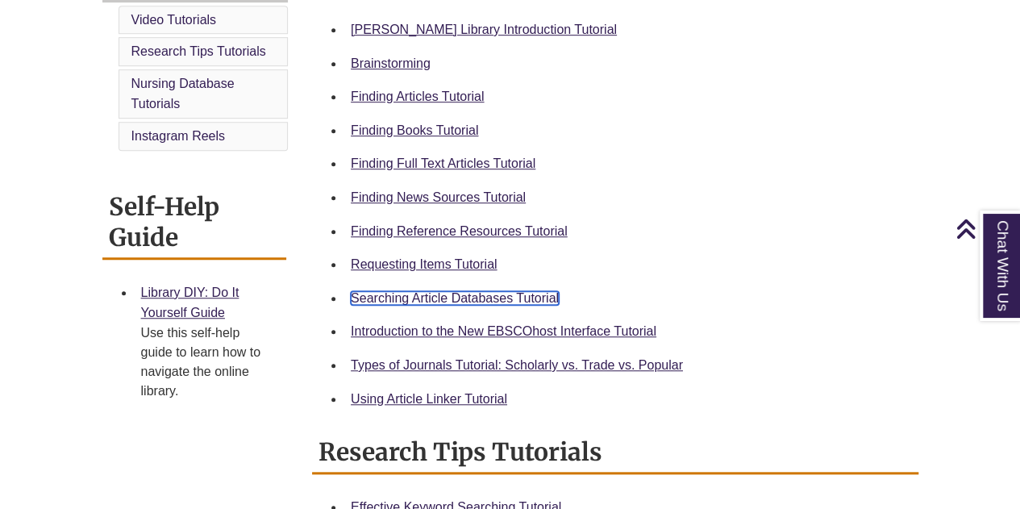
click at [435, 291] on link "Searching Article Databases Tutorial" at bounding box center [455, 298] width 208 height 14
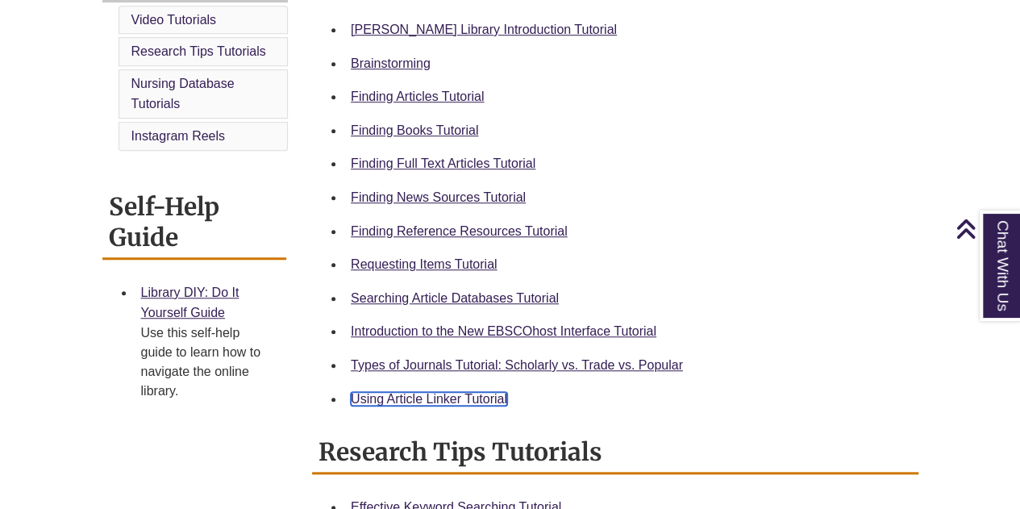
click at [436, 398] on link "Using Article Linker Tutorial" at bounding box center [429, 399] width 156 height 14
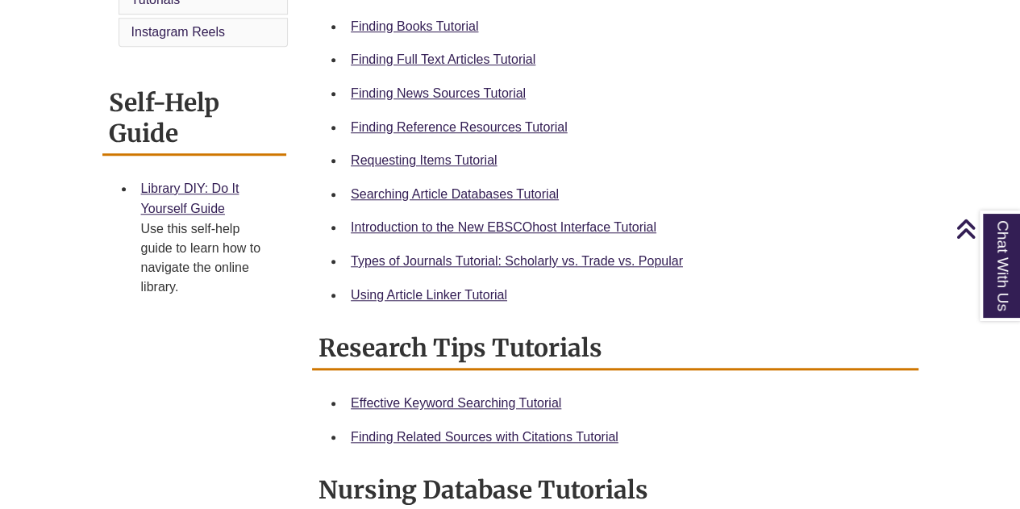
scroll to position [595, 0]
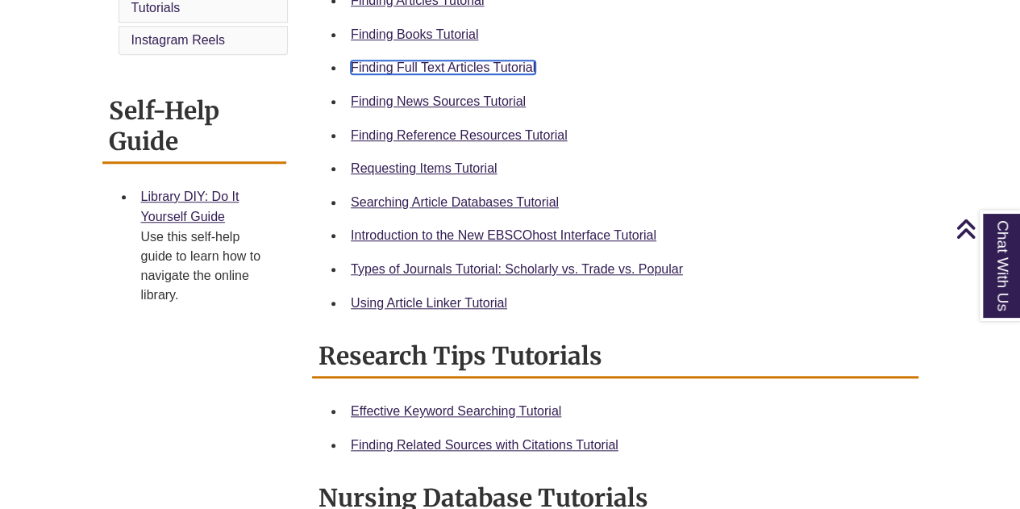
click at [482, 63] on link "Finding Full Text Articles Tutorial" at bounding box center [443, 67] width 185 height 14
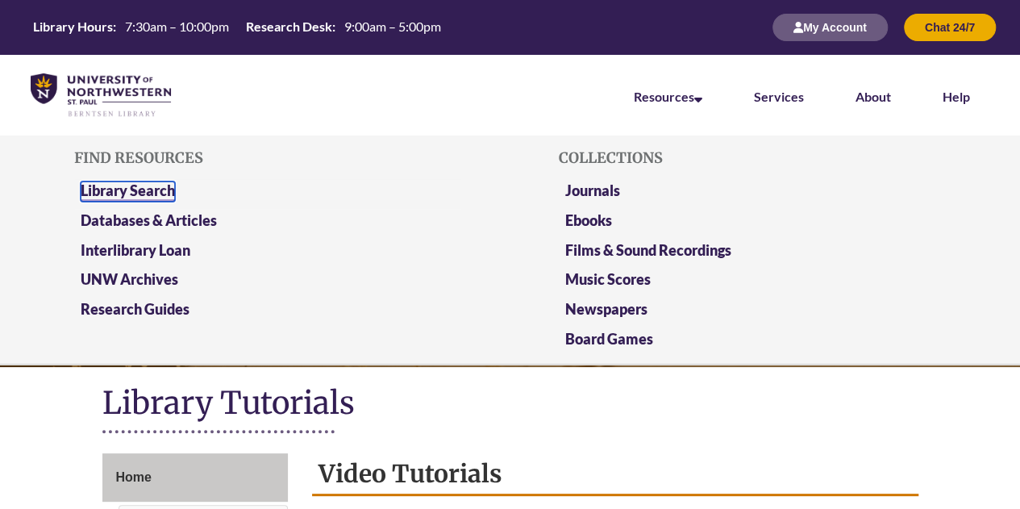
click at [166, 181] on link "Library Search" at bounding box center [128, 191] width 94 height 20
